Goal: Information Seeking & Learning: Learn about a topic

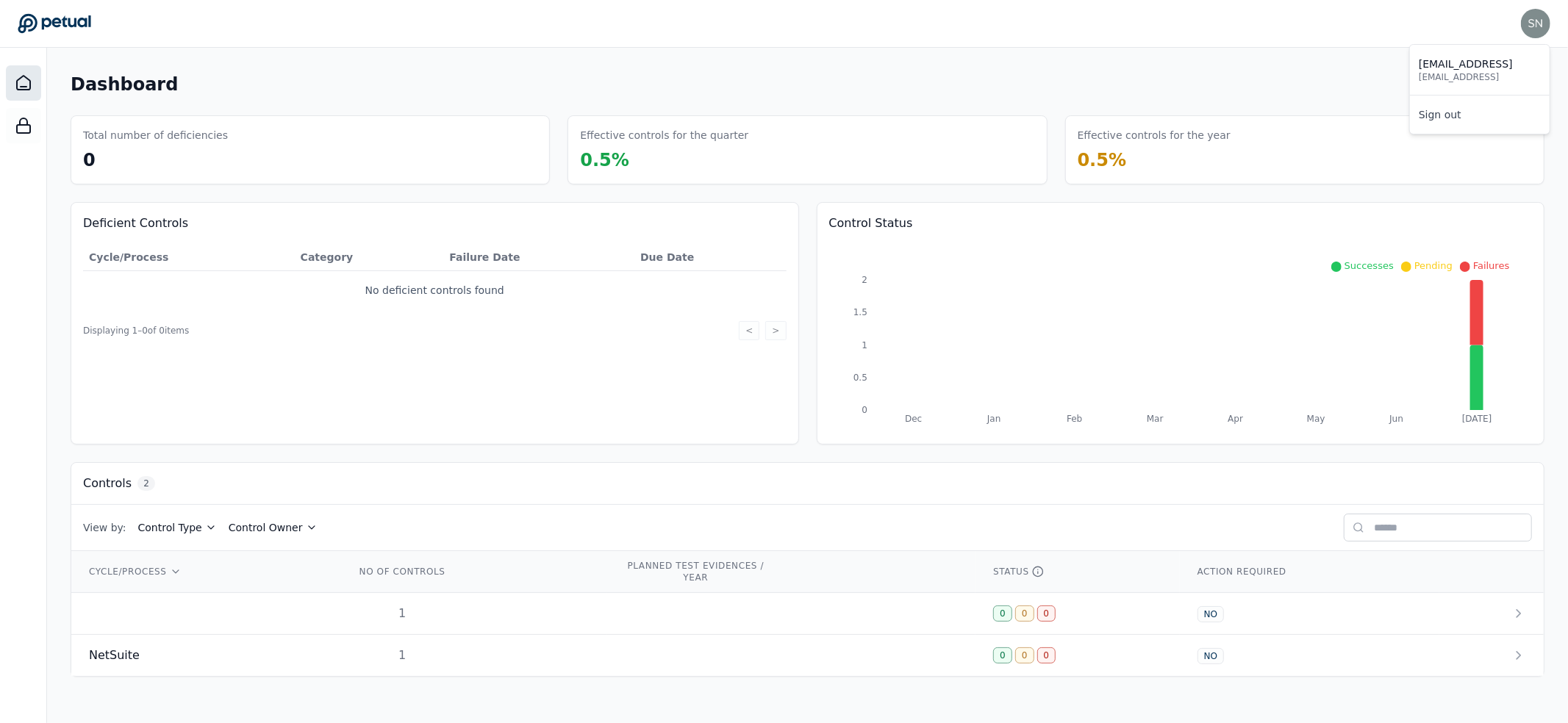
click at [1523, 32] on img at bounding box center [1535, 24] width 30 height 30
click at [1124, 89] on div "Dashboard Add Control" at bounding box center [807, 85] width 1474 height 27
click at [334, 618] on td at bounding box center [204, 614] width 266 height 42
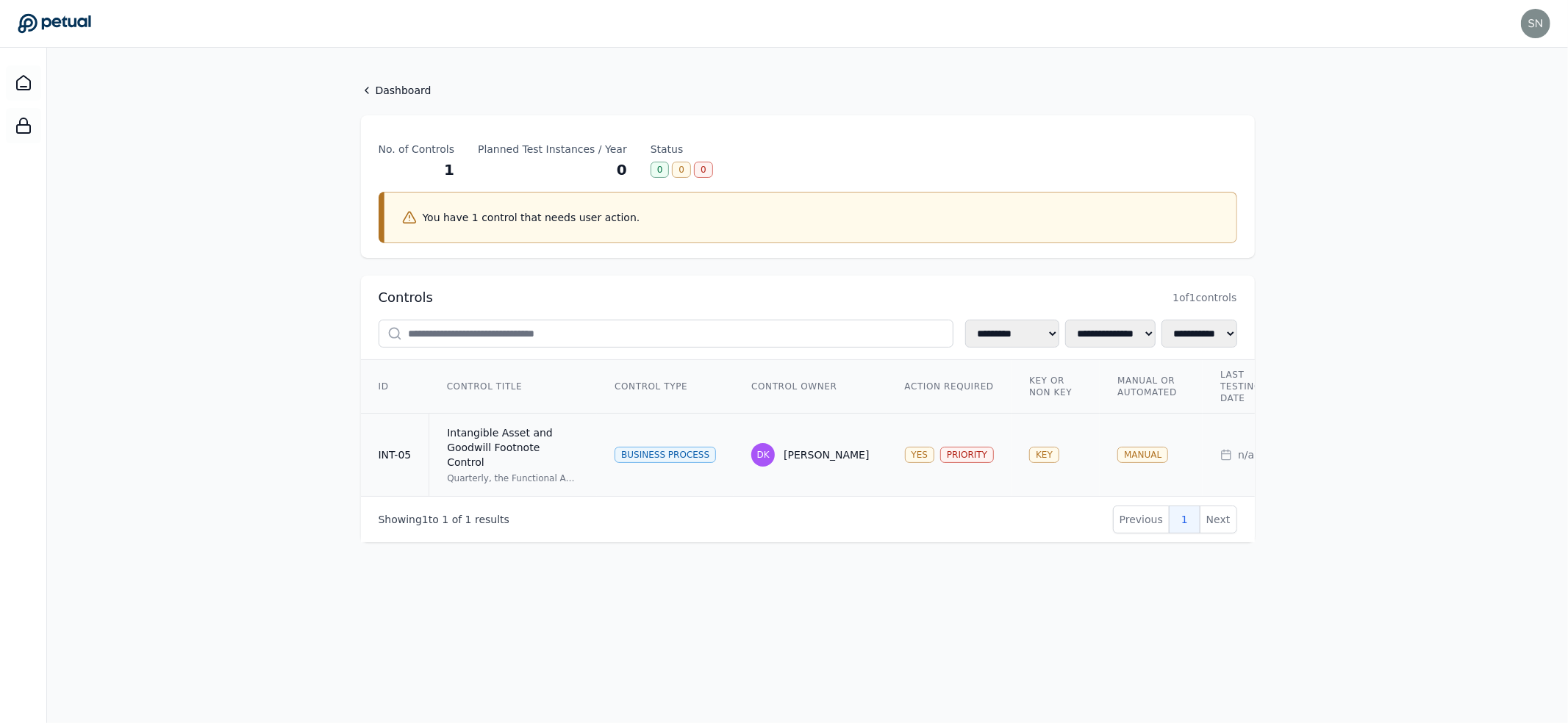
click at [561, 444] on div "Intangible Asset and Goodwill Footnote Control" at bounding box center [513, 447] width 132 height 44
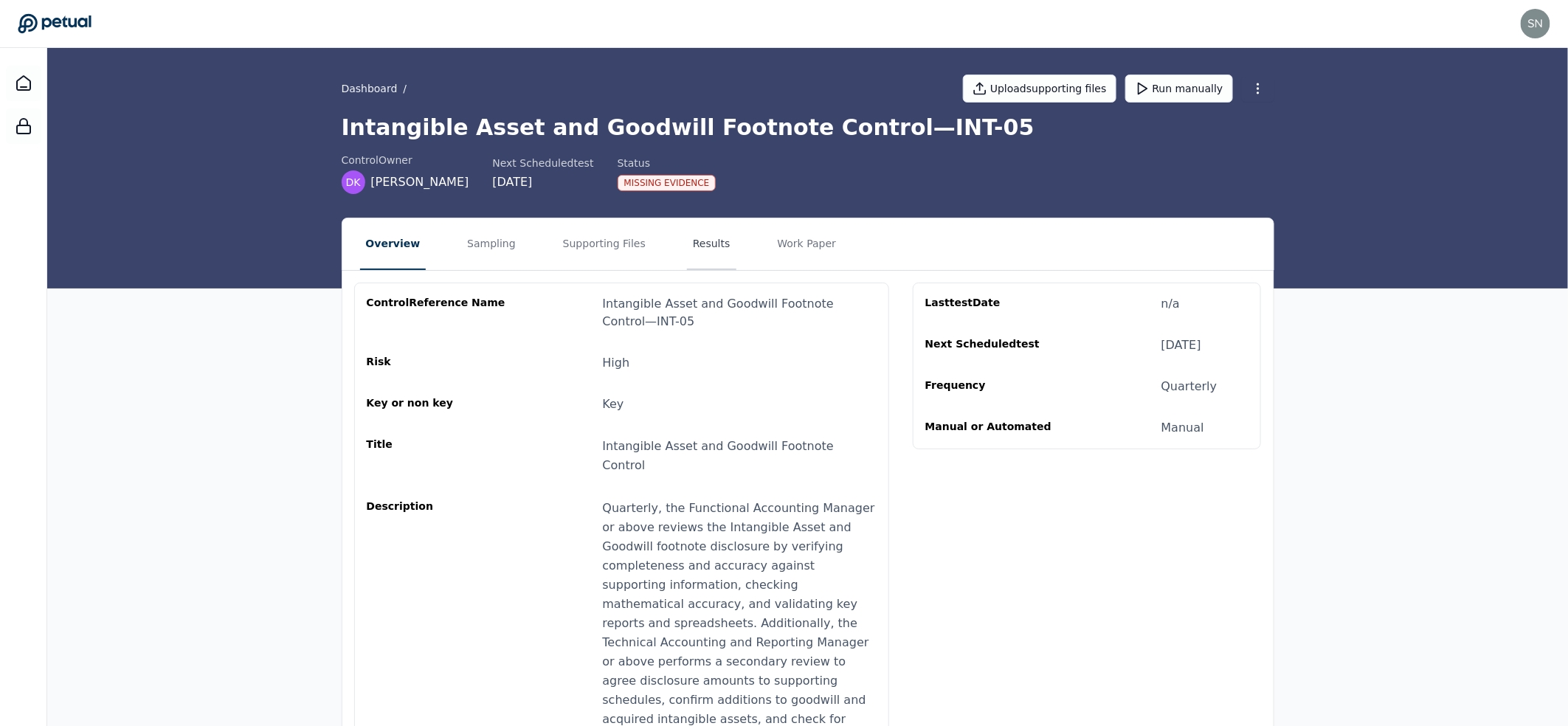
click at [687, 237] on button "Results" at bounding box center [711, 244] width 49 height 51
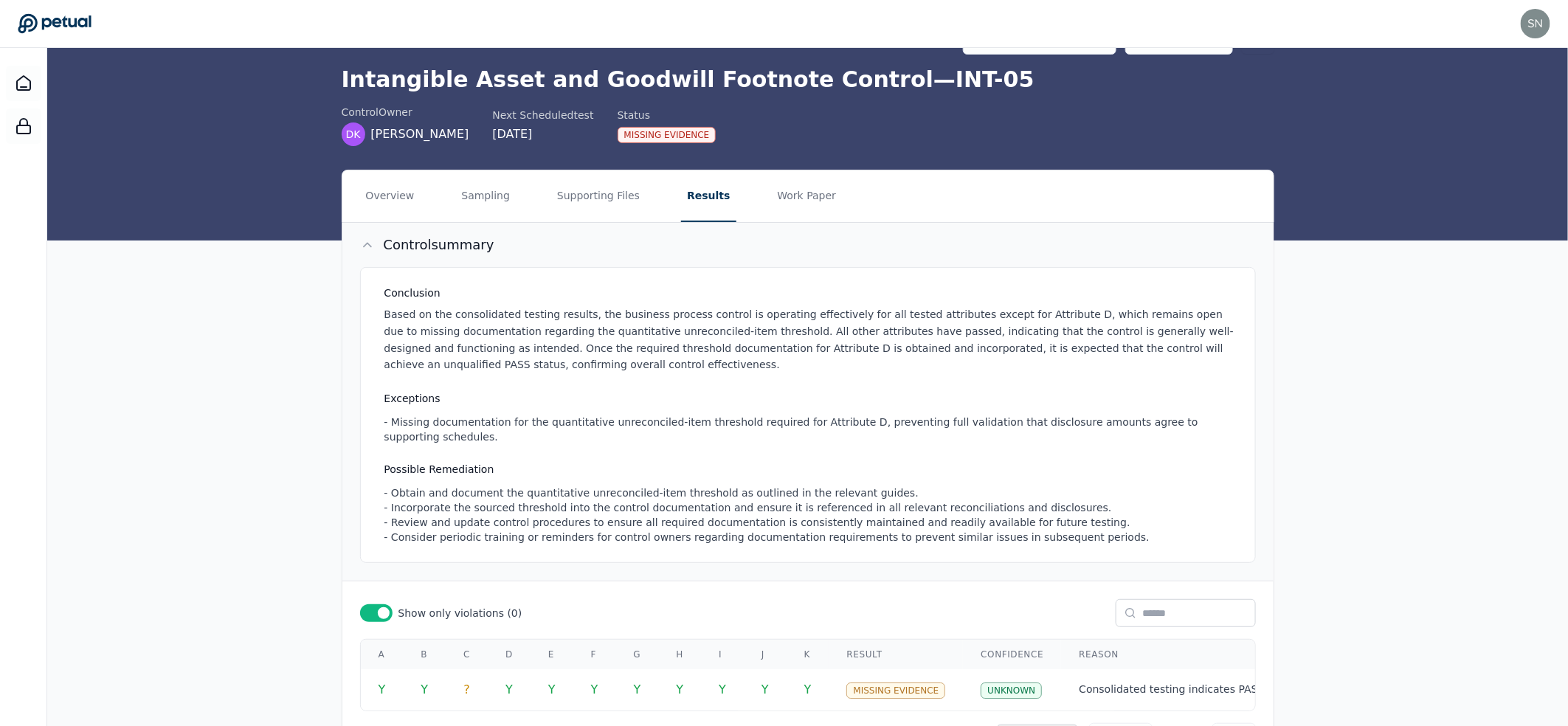
scroll to position [112, 0]
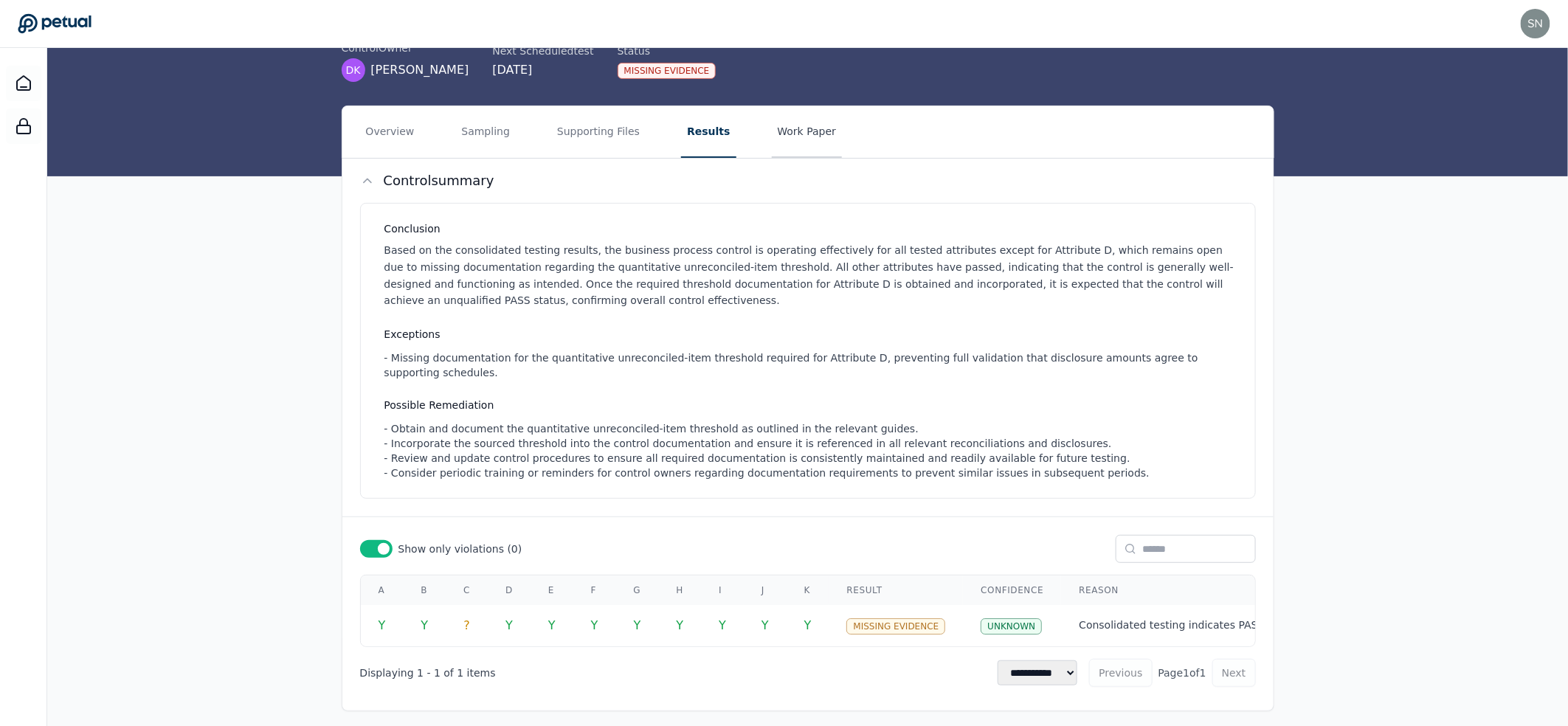
click at [772, 144] on button "Work Paper" at bounding box center [807, 131] width 71 height 51
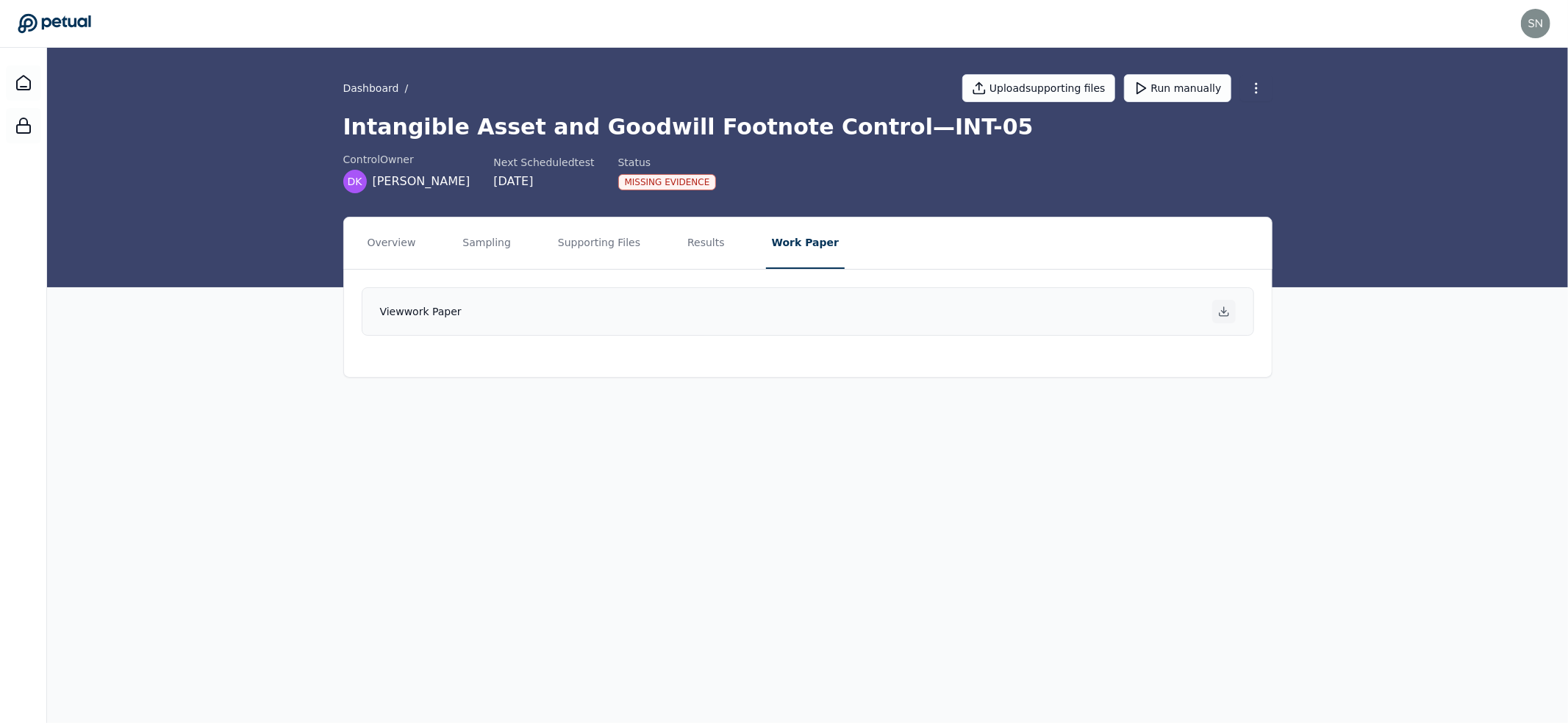
click at [1227, 312] on icon at bounding box center [1224, 312] width 12 height 12
click at [706, 241] on button "Results" at bounding box center [706, 243] width 49 height 51
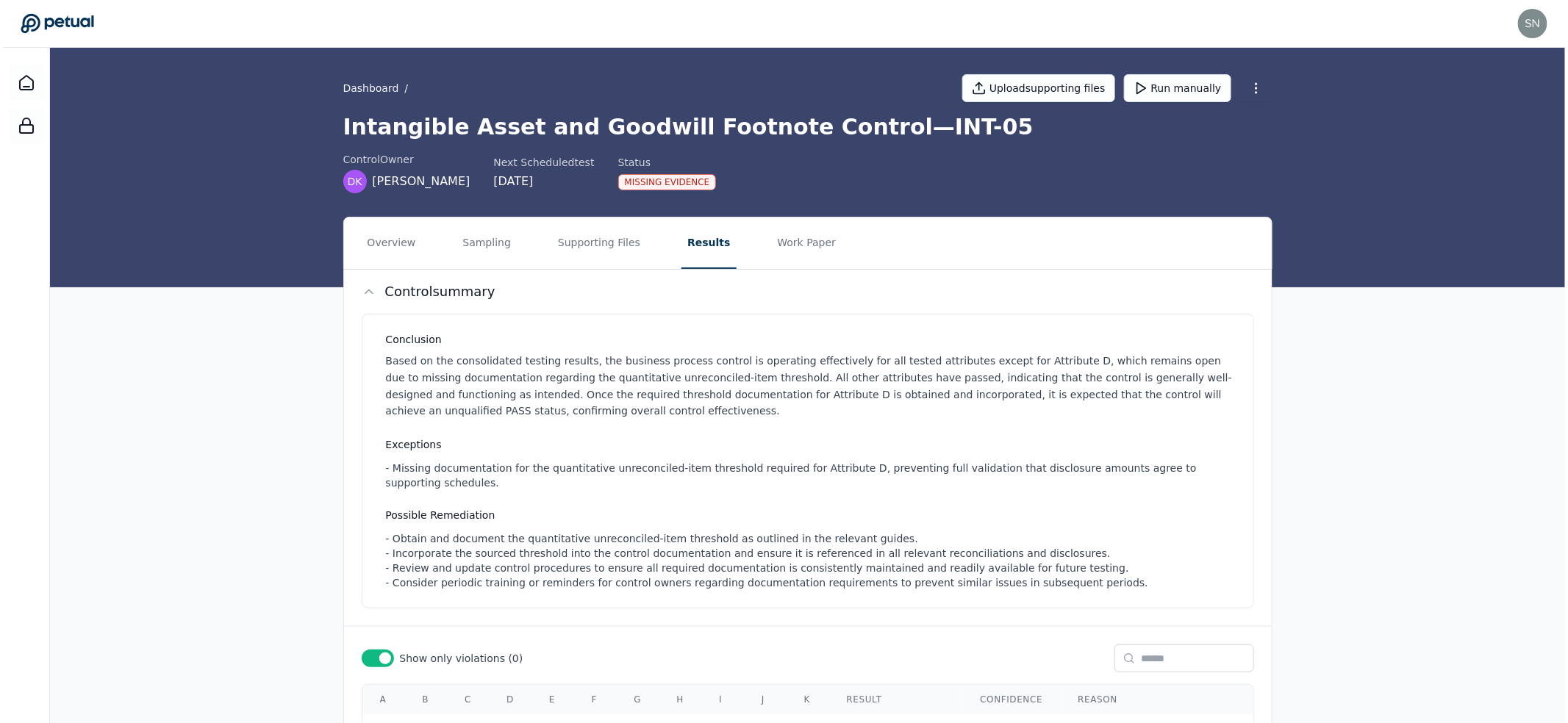
scroll to position [111, 0]
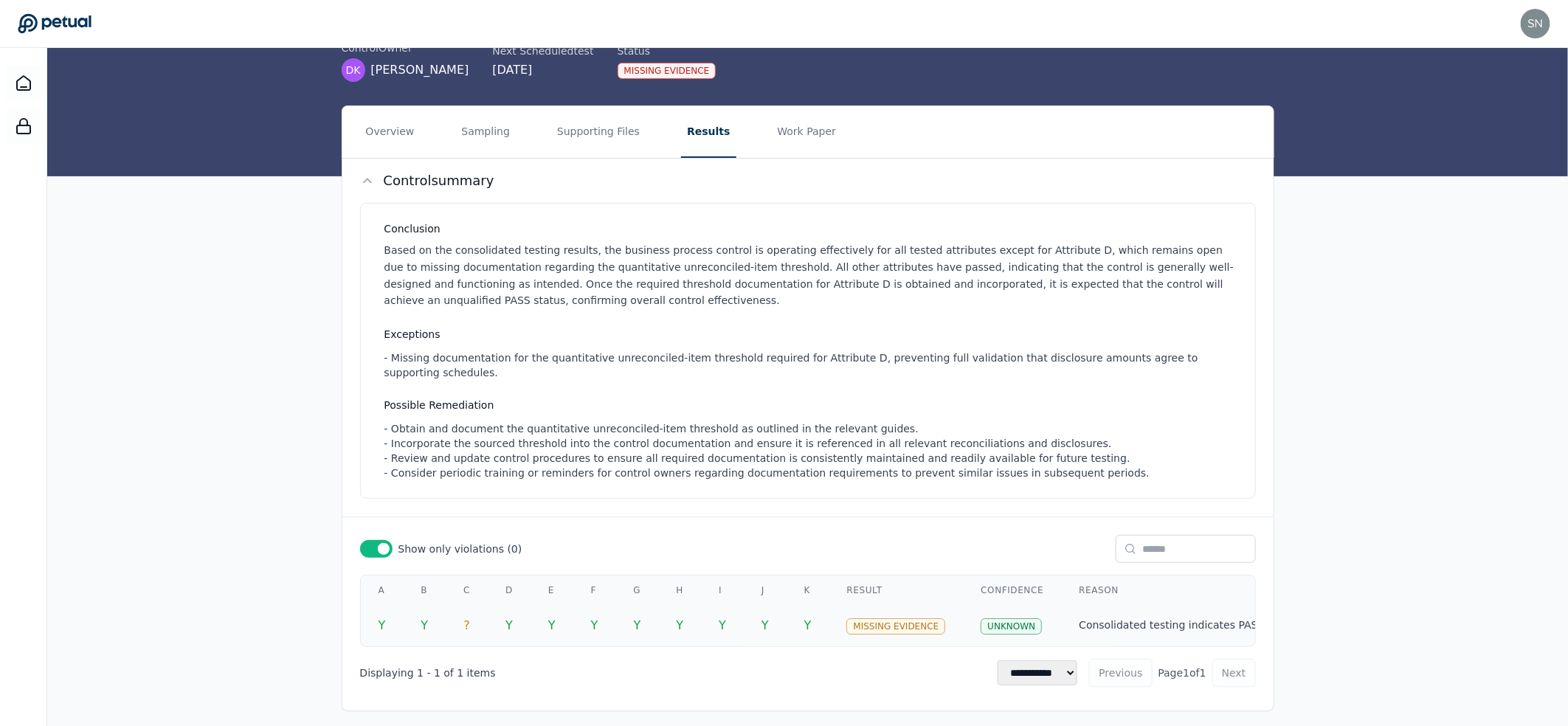
click at [676, 607] on td "Y" at bounding box center [679, 625] width 42 height 41
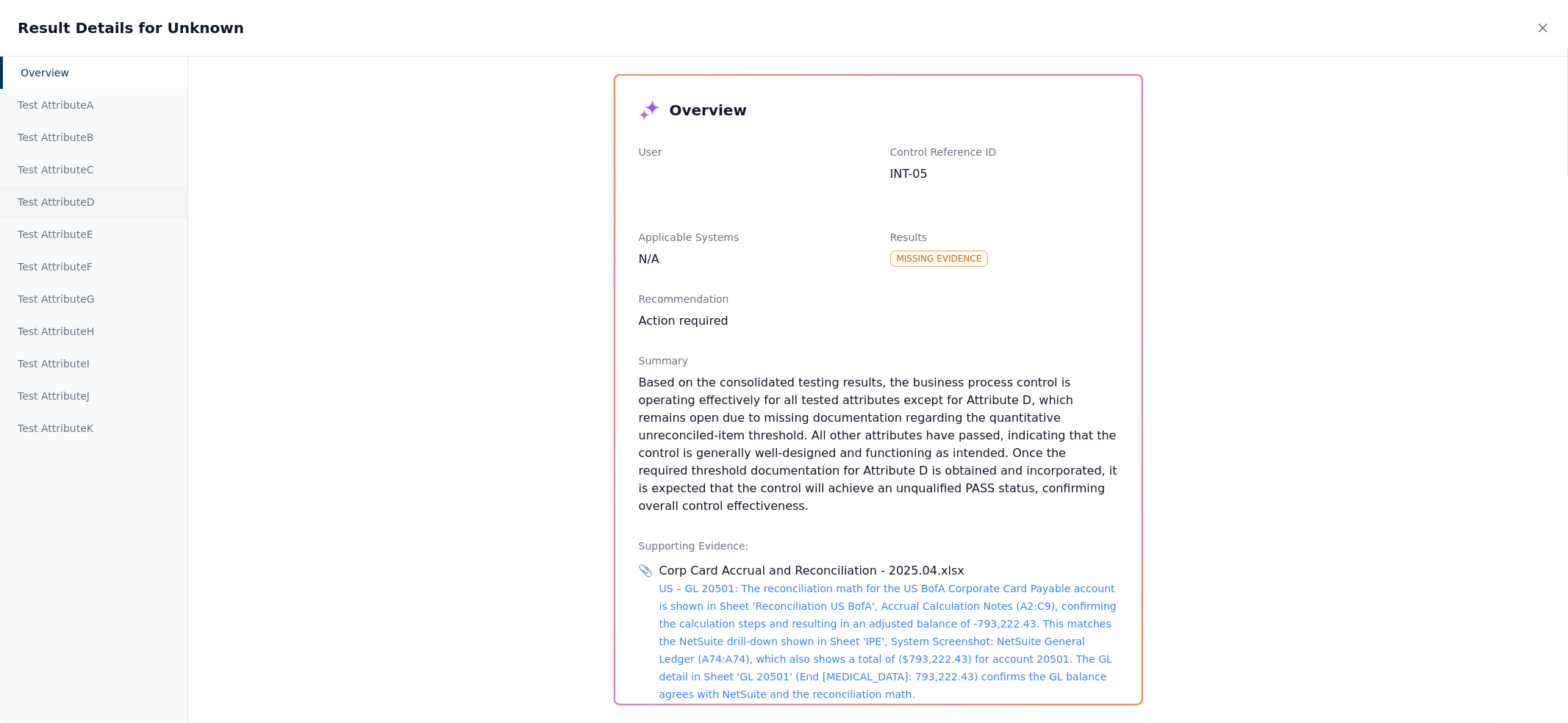
click at [85, 209] on div "Test Attribute D" at bounding box center [94, 202] width 187 height 33
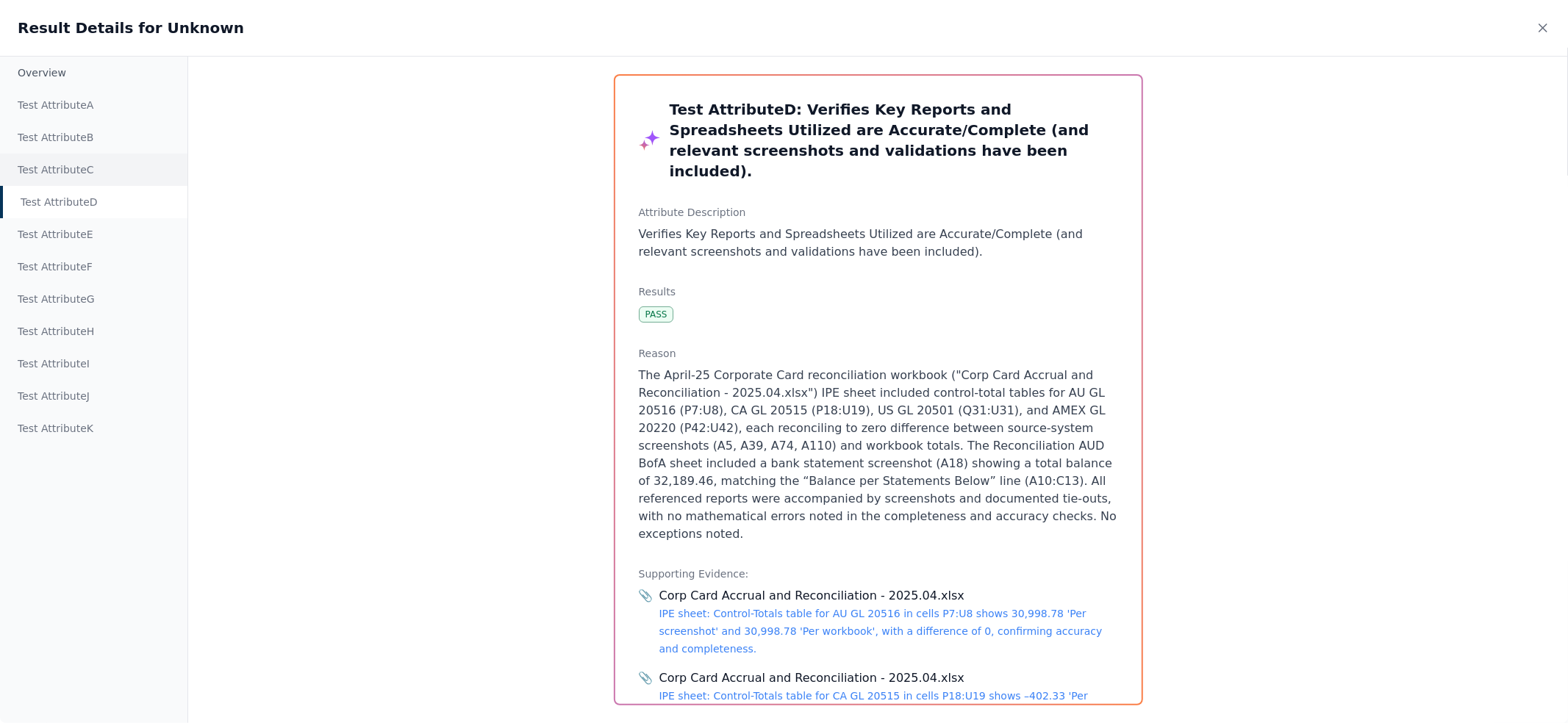
click at [85, 172] on div "Test Attribute C" at bounding box center [94, 170] width 187 height 33
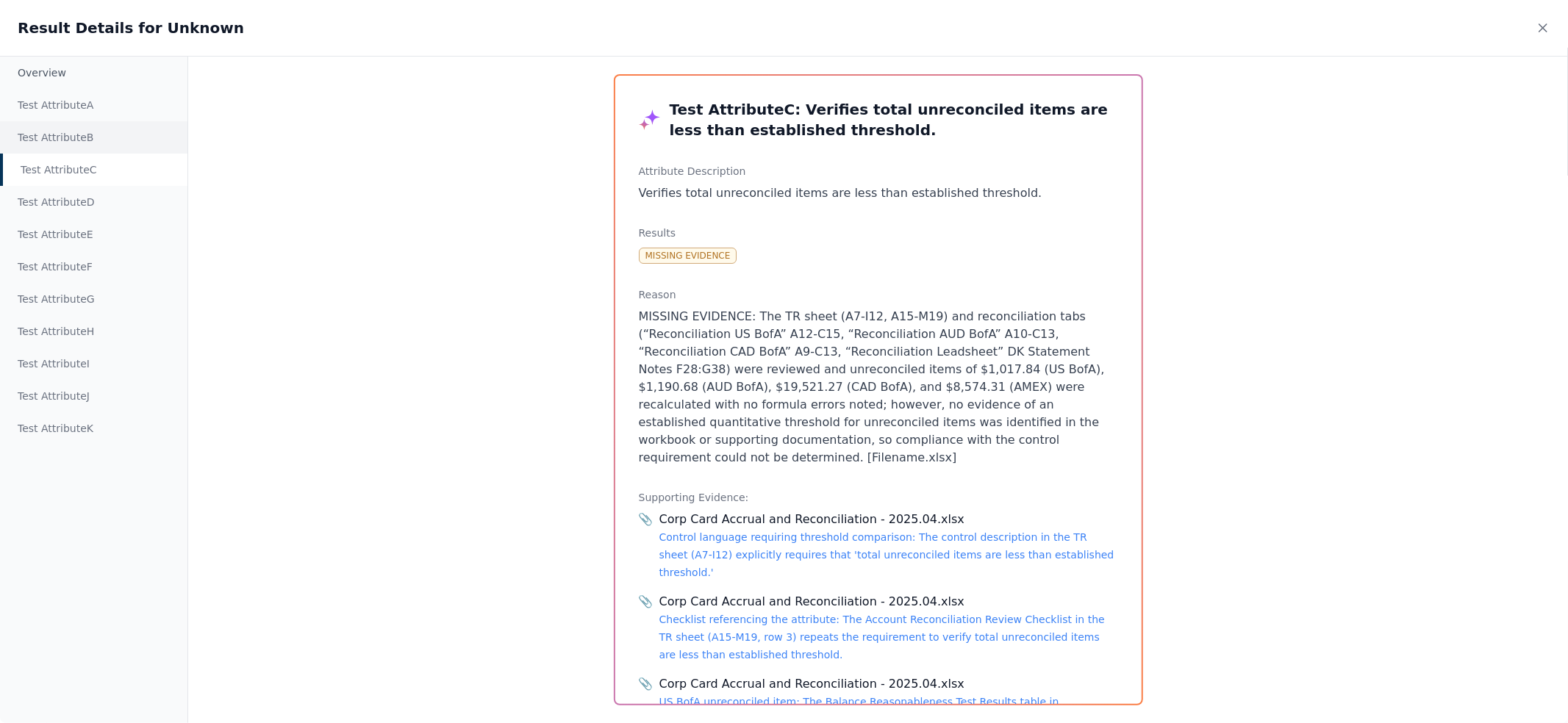
click at [87, 137] on div "Test Attribute B" at bounding box center [94, 137] width 187 height 33
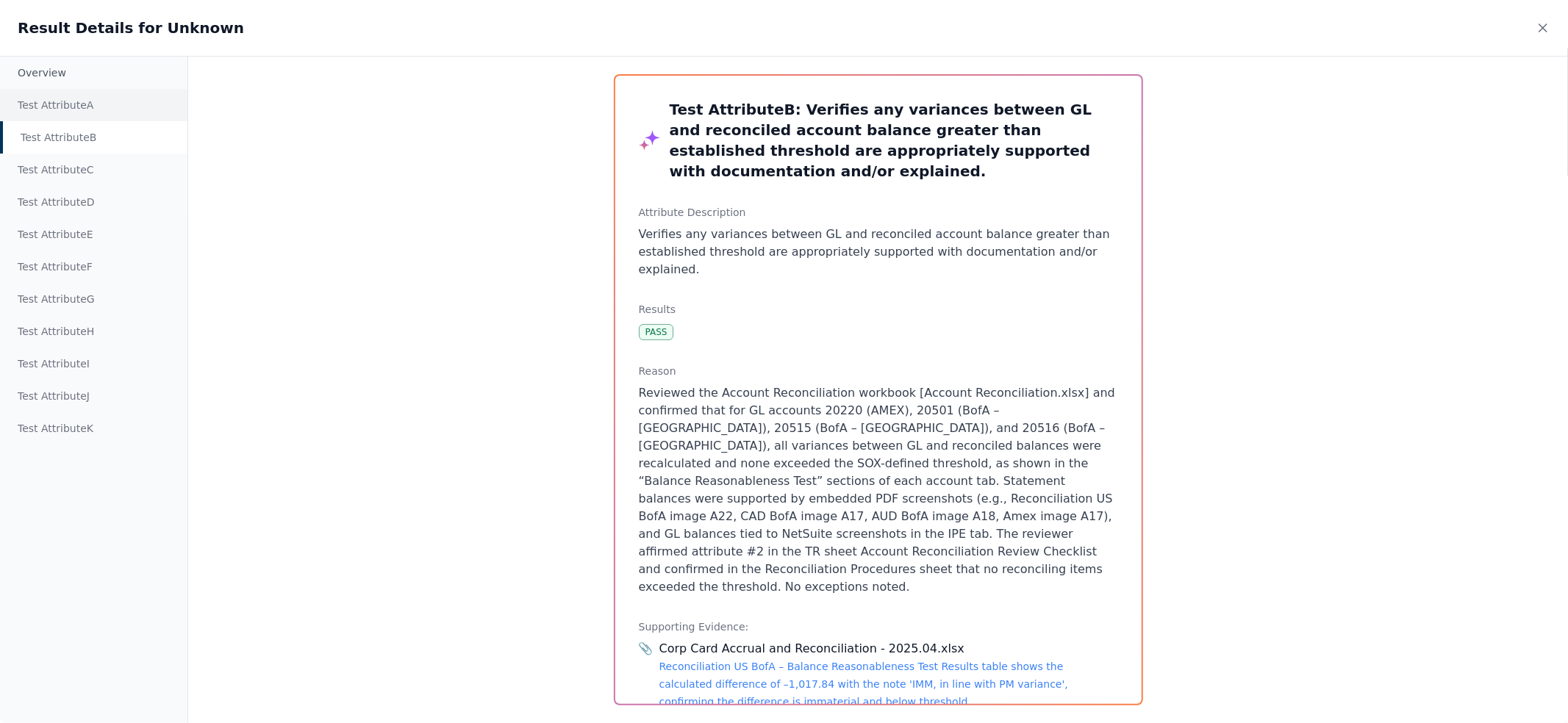
click at [94, 104] on div "Test Attribute A" at bounding box center [94, 105] width 187 height 33
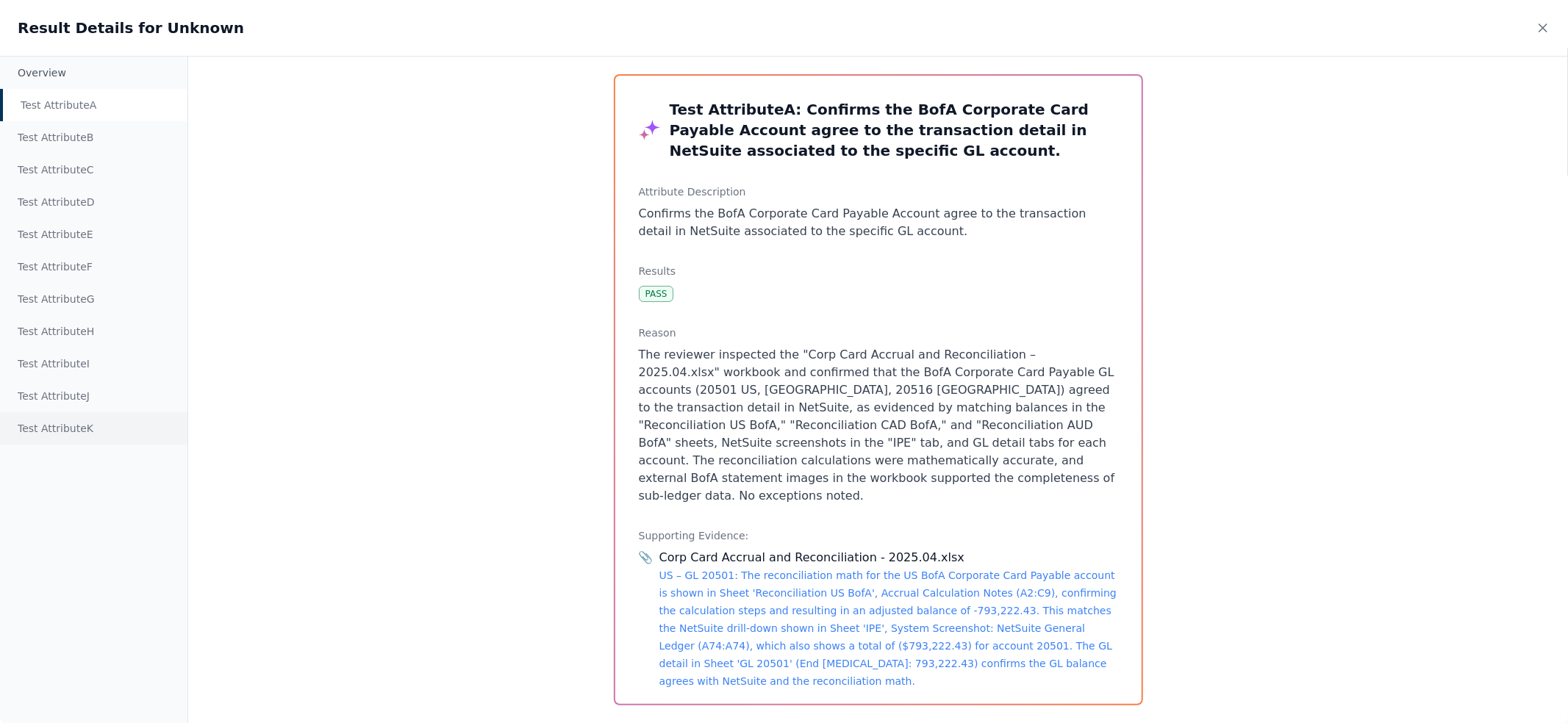
click at [97, 429] on div "Test Attribute K" at bounding box center [94, 428] width 187 height 33
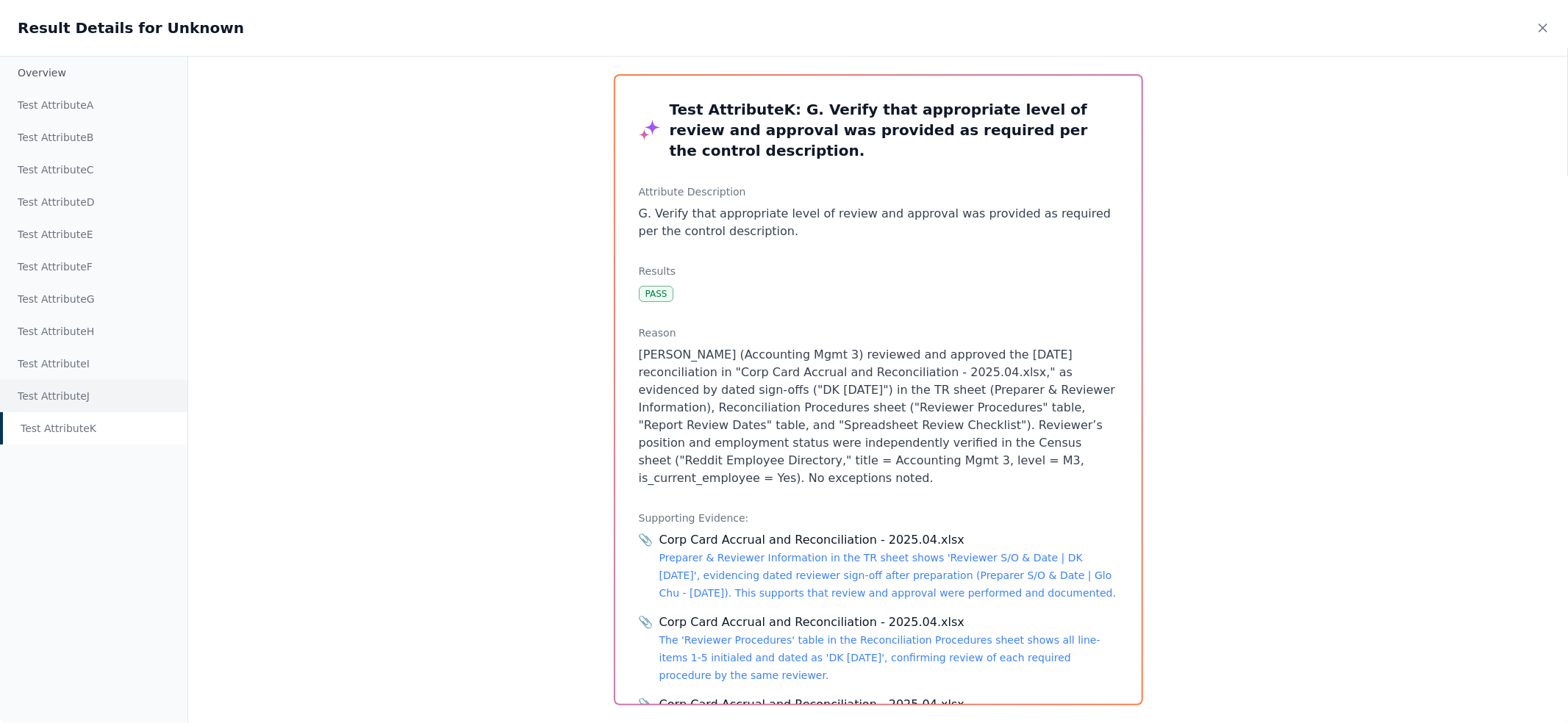
click at [98, 391] on div "Test Attribute J" at bounding box center [94, 396] width 187 height 33
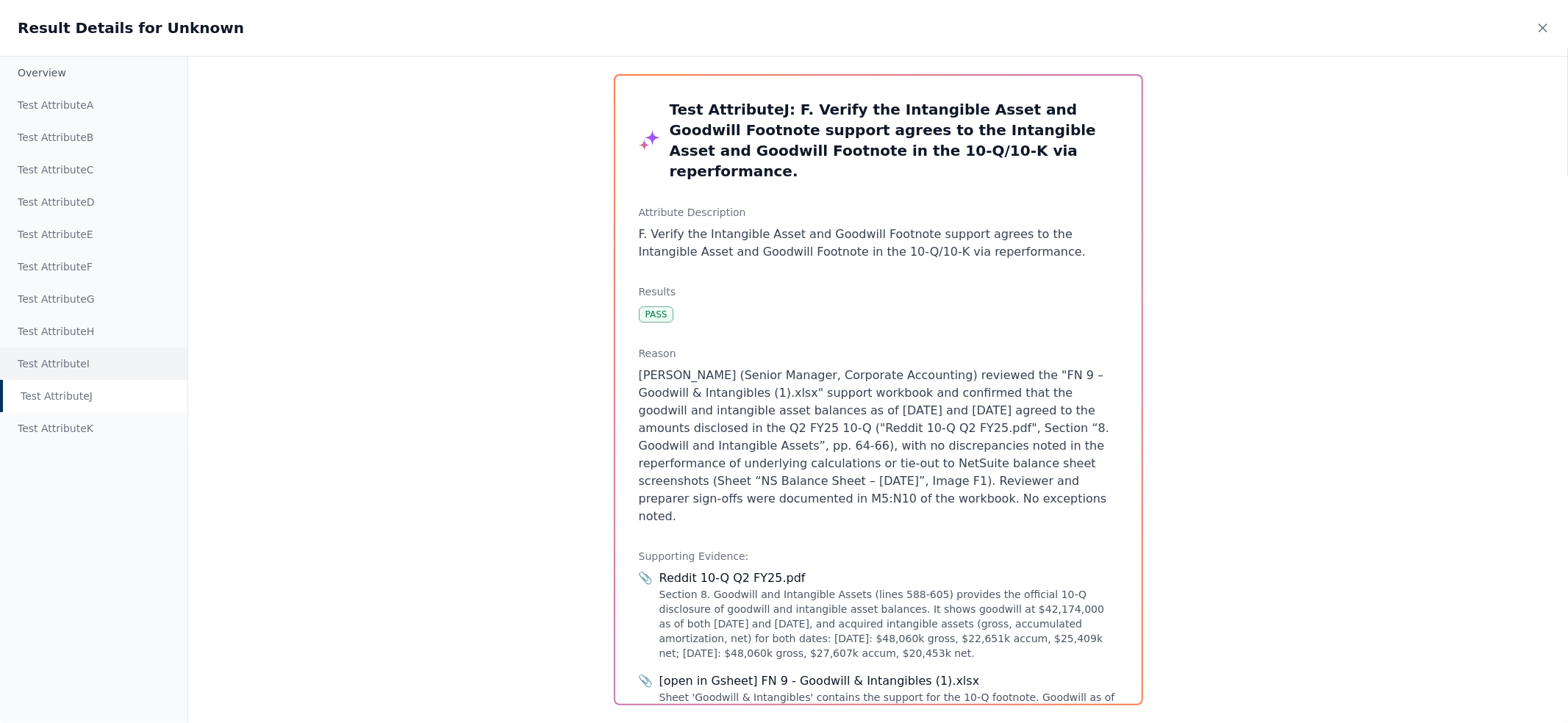
click at [100, 360] on div "Test Attribute I" at bounding box center [94, 364] width 187 height 33
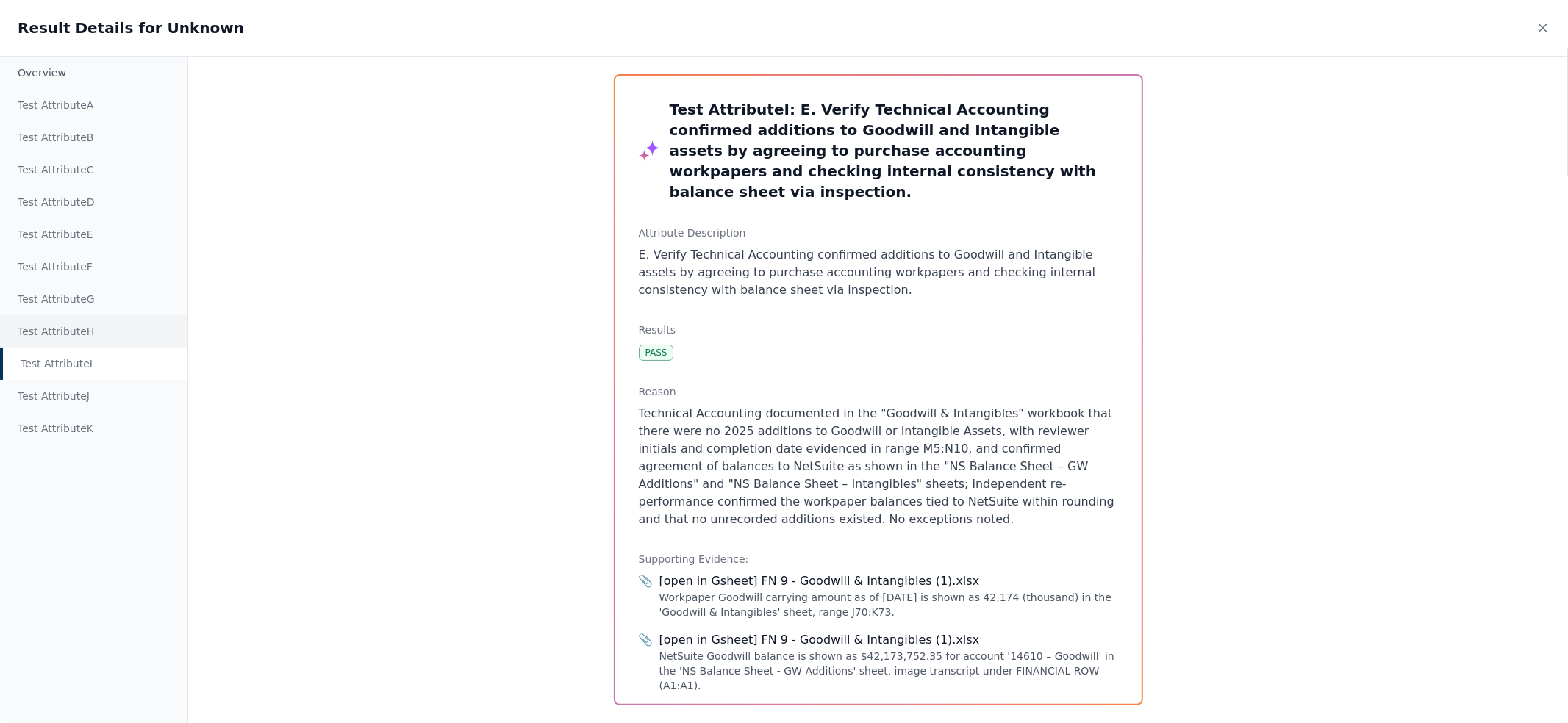
click at [103, 324] on div "Test Attribute H" at bounding box center [94, 332] width 187 height 33
